Goal: Navigation & Orientation: Find specific page/section

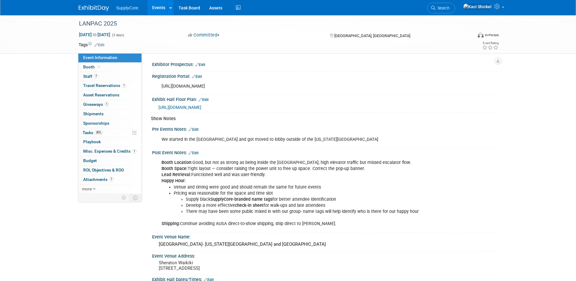
click at [105, 9] on img at bounding box center [94, 8] width 30 height 6
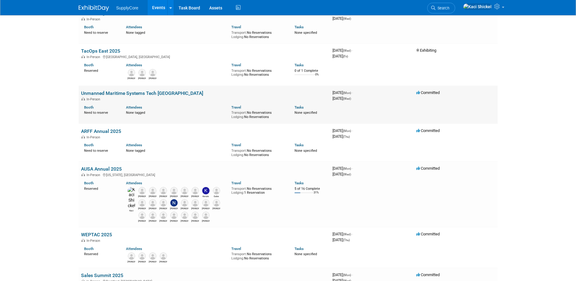
scroll to position [61, 0]
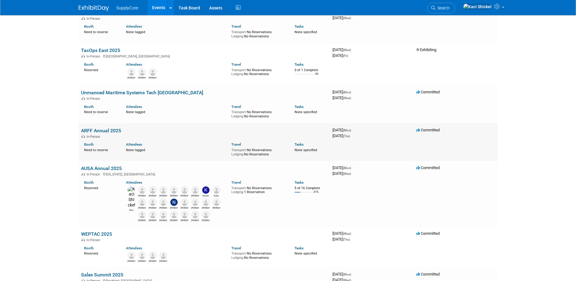
click at [114, 129] on link "ARFF Annual 2025" at bounding box center [101, 131] width 40 height 6
